Goal: Task Accomplishment & Management: Use online tool/utility

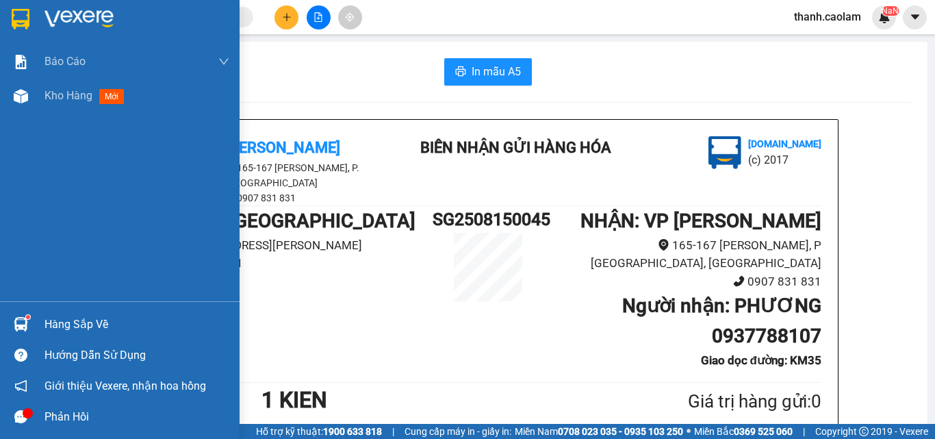
click at [13, 10] on img at bounding box center [21, 19] width 18 height 21
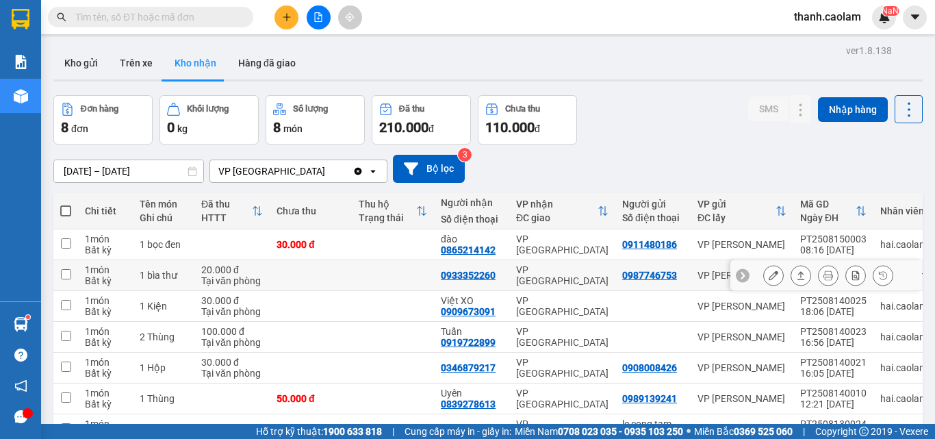
click at [768, 279] on button at bounding box center [773, 276] width 19 height 24
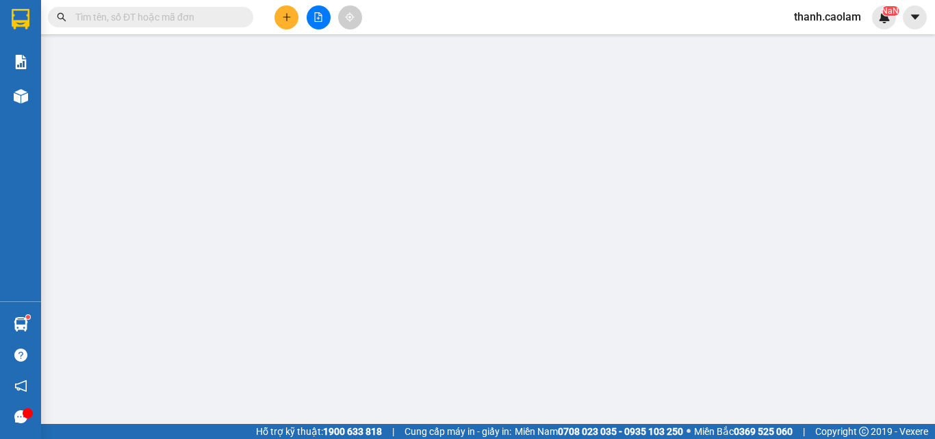
type input "0987746753"
type input "0933352260"
type input "20.000"
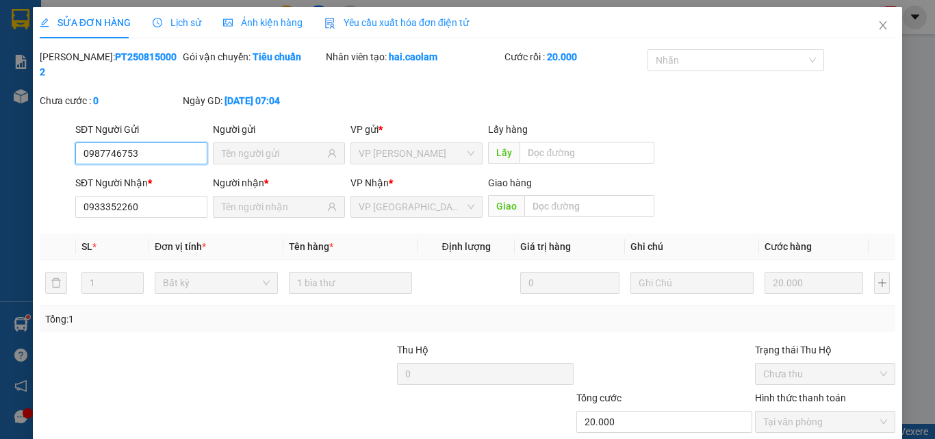
scroll to position [71, 0]
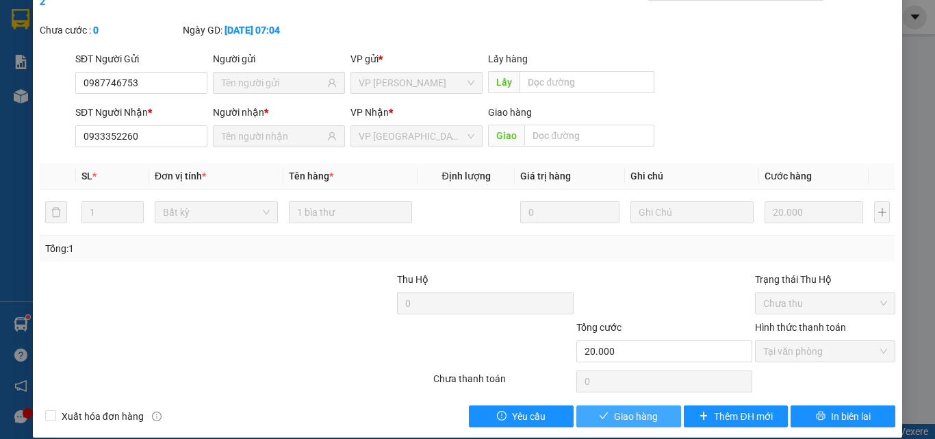
click at [646, 409] on span "Giao hàng" at bounding box center [636, 416] width 44 height 15
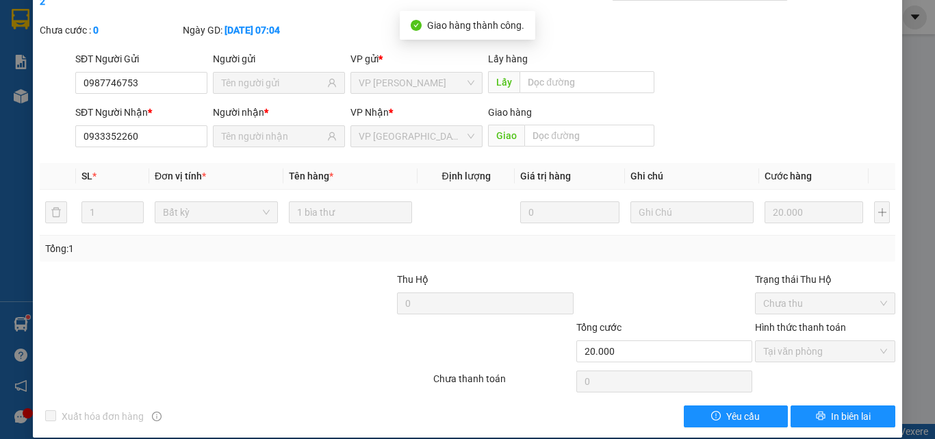
scroll to position [0, 0]
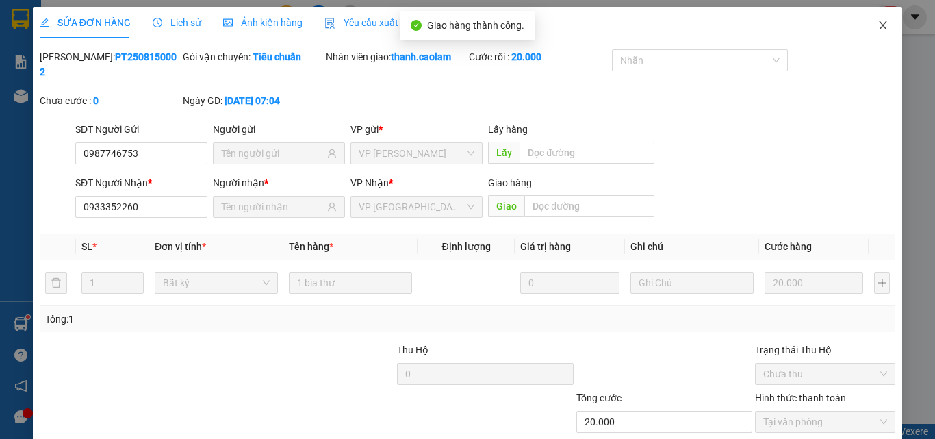
click at [871, 32] on span "Close" at bounding box center [883, 26] width 38 height 38
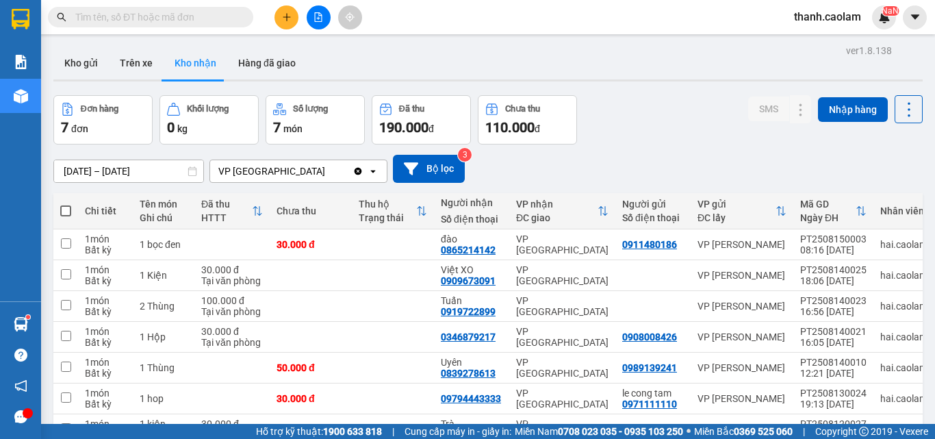
click at [184, 21] on input "text" at bounding box center [156, 17] width 162 height 15
